Goal: Find specific page/section: Find specific page/section

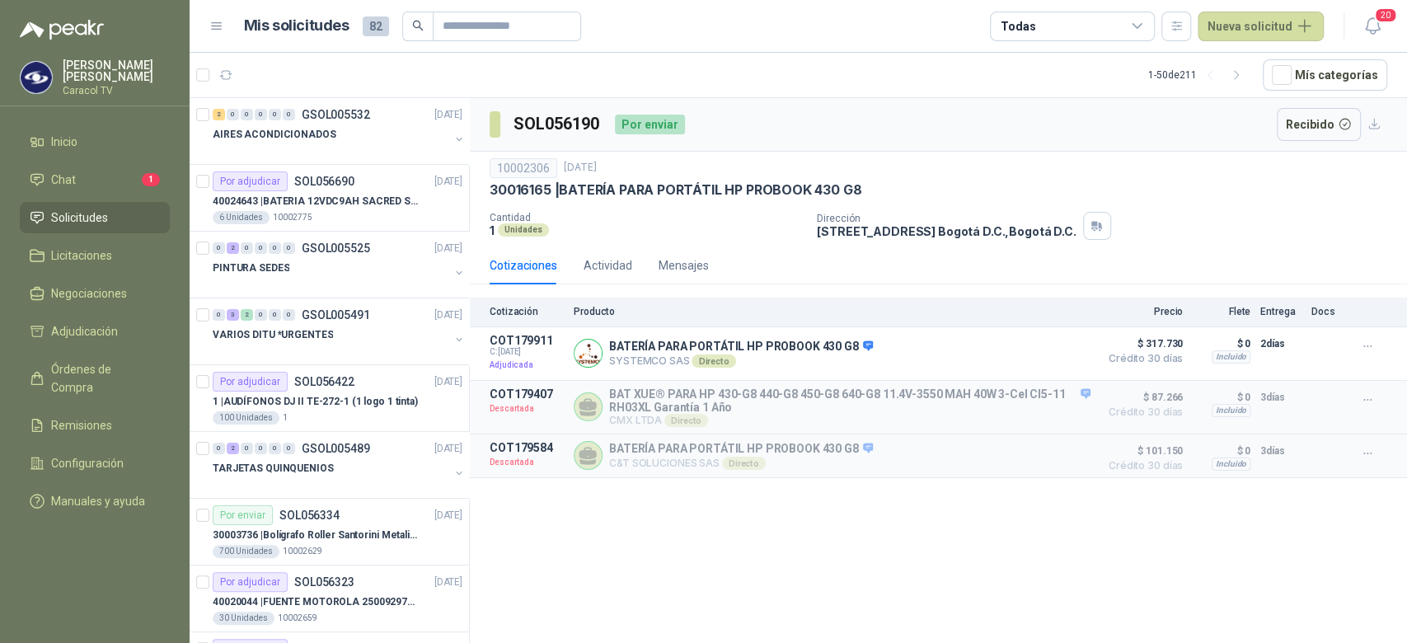
click at [1111, 16] on div "Todas" at bounding box center [1072, 27] width 165 height 30
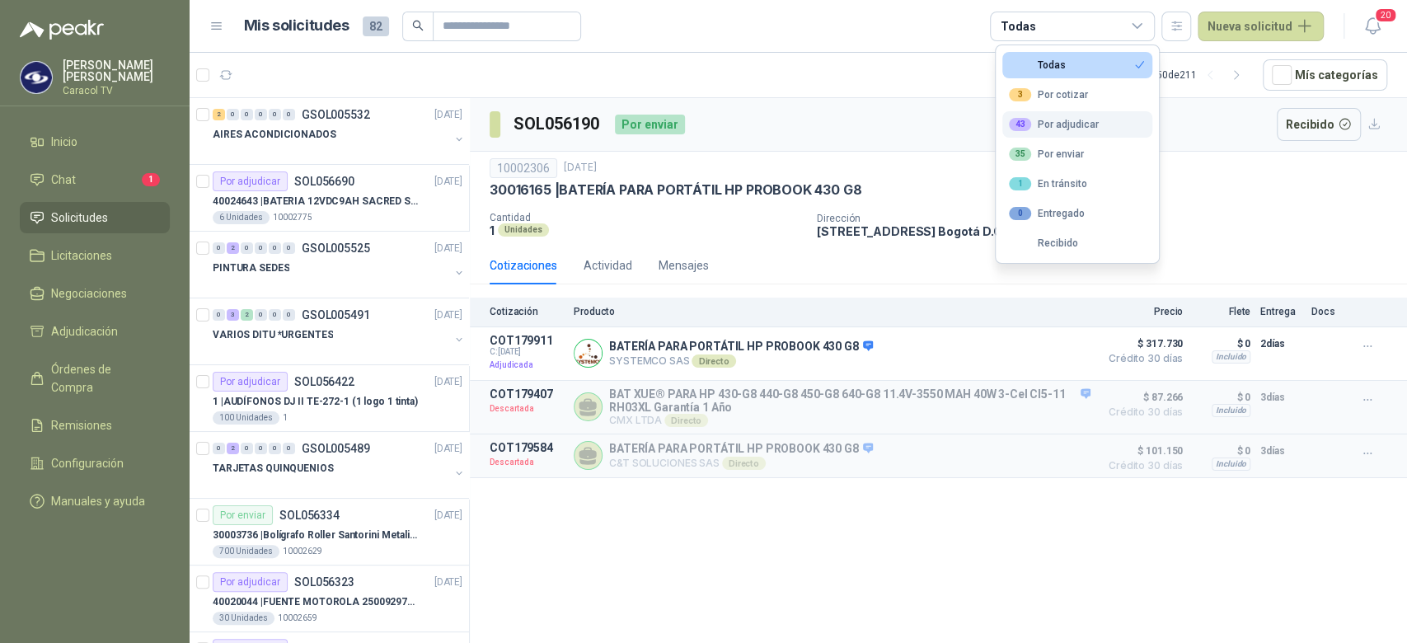
click at [1057, 123] on div "43 Por adjudicar" at bounding box center [1054, 124] width 90 height 13
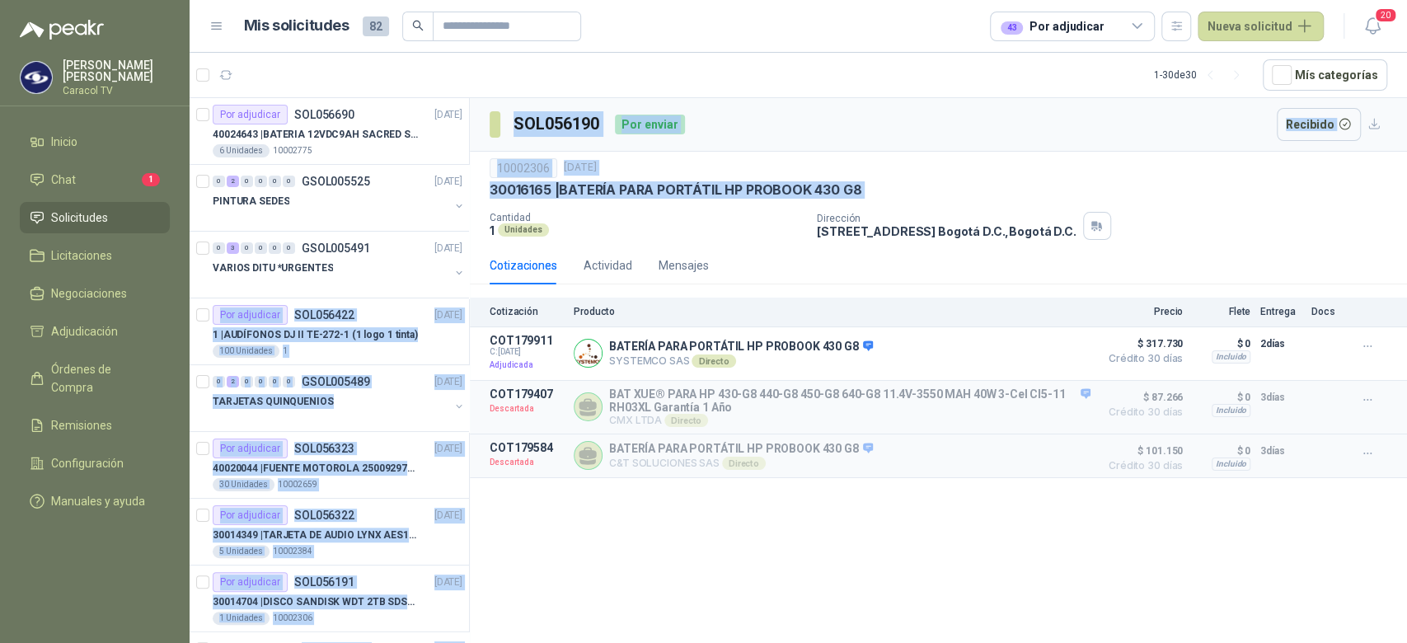
drag, startPoint x: 469, startPoint y: 214, endPoint x: 463, endPoint y: 263, distance: 49.0
click at [463, 263] on div "Por adjudicar SOL056690 [DATE] 40024643 | BATERIA 12VDC9AH SACRED SUN BTSSP12-9…" at bounding box center [799, 373] width 1218 height 552
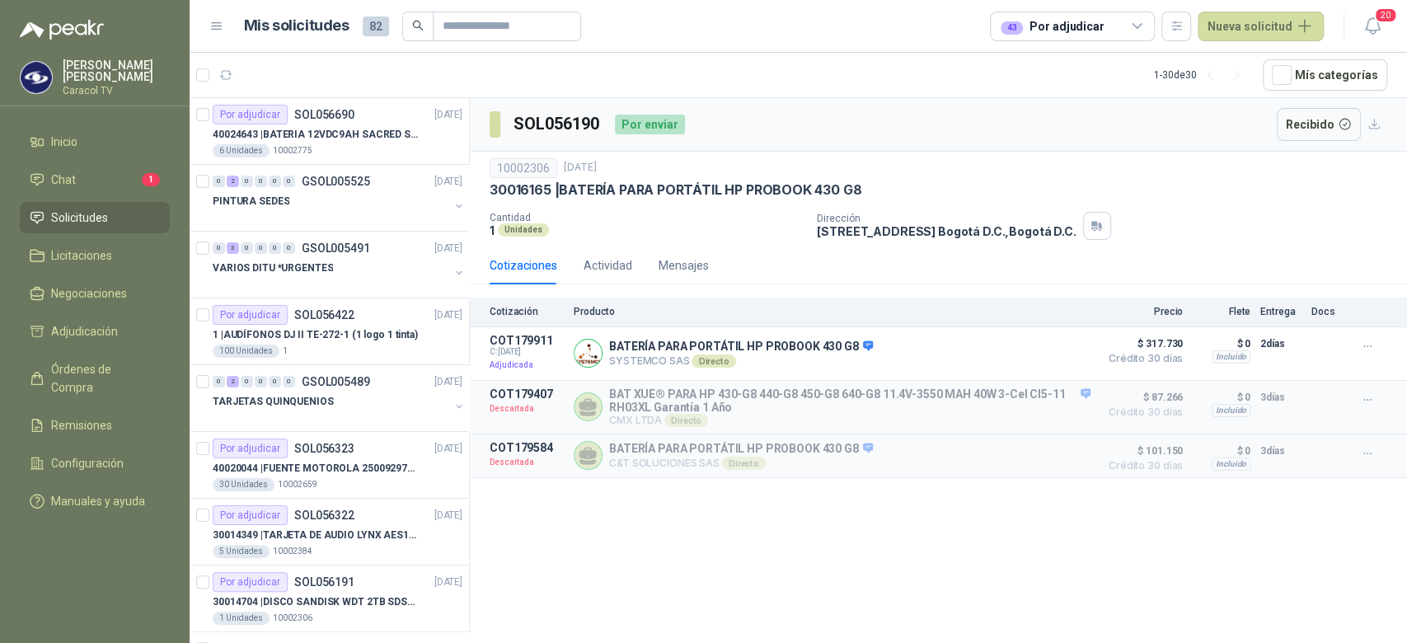
click at [674, 212] on p "Cantidad" at bounding box center [647, 218] width 314 height 12
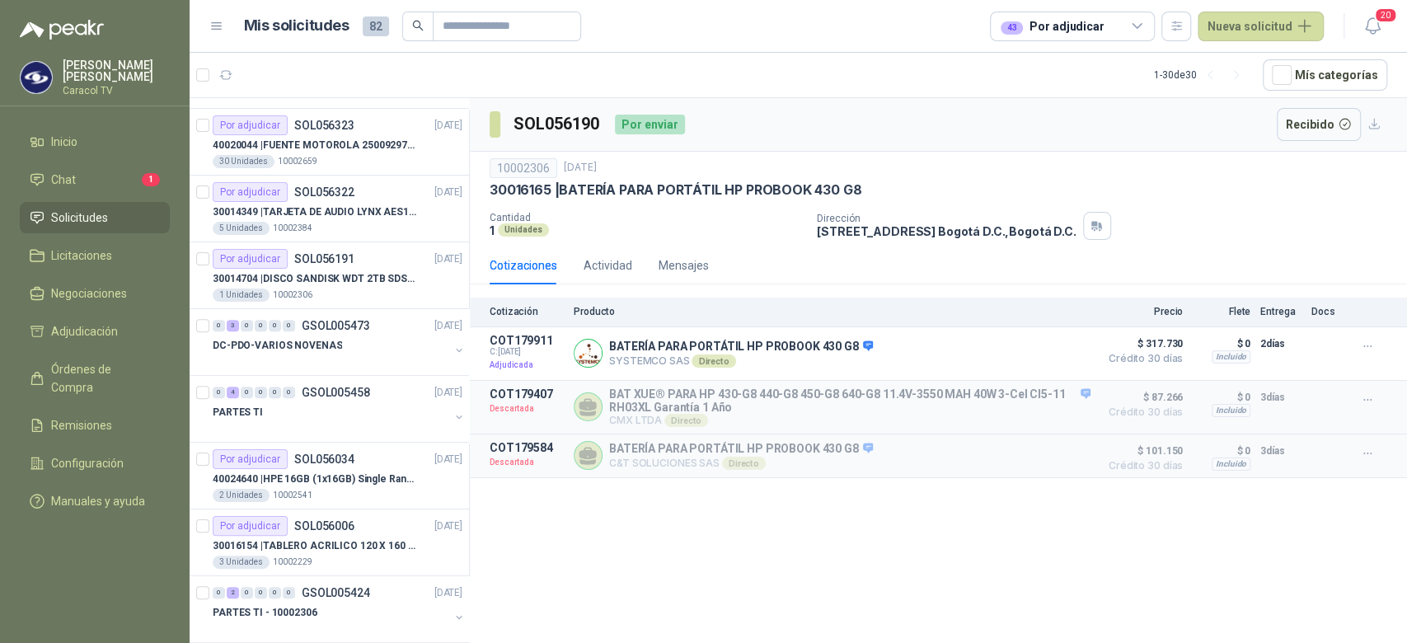
scroll to position [325, 0]
click at [344, 421] on div at bounding box center [331, 427] width 237 height 13
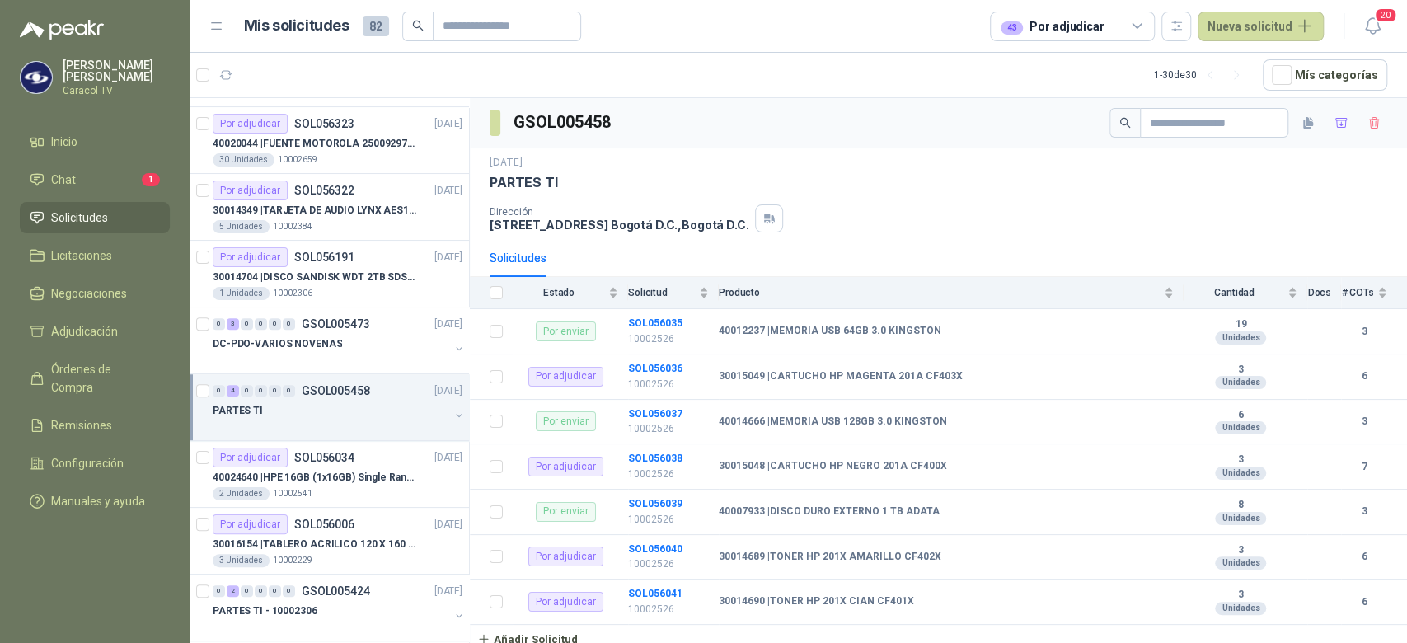
click at [384, 427] on div at bounding box center [331, 427] width 237 height 13
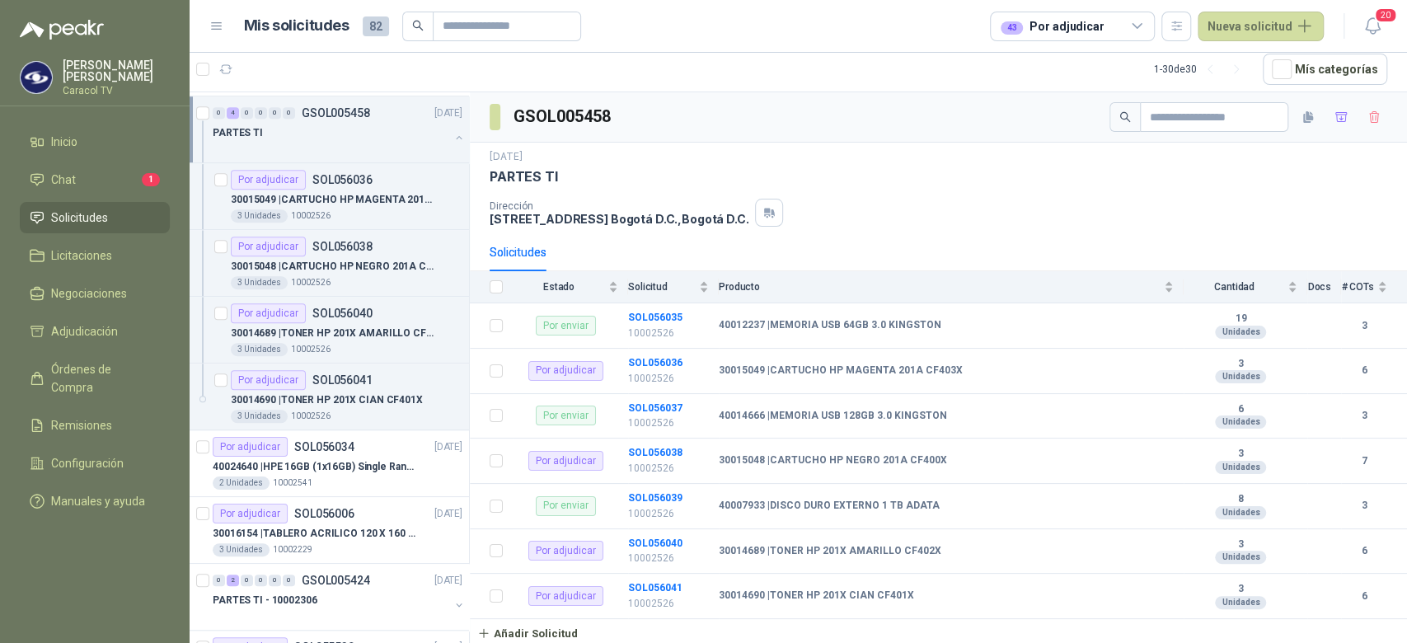
scroll to position [607, 0]
